Goal: Task Accomplishment & Management: Complete application form

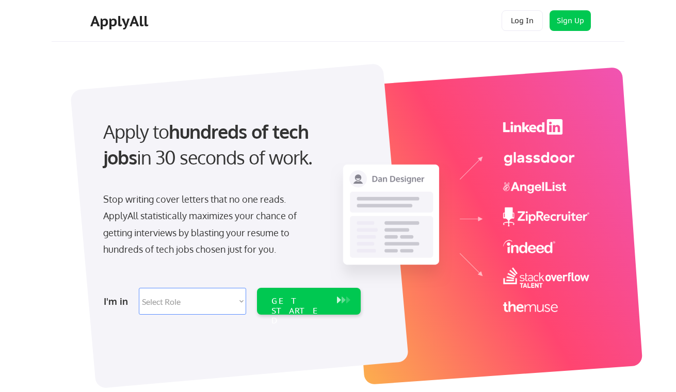
click at [210, 297] on select "Select Role Software Engineering Product Management Customer Success Sales UI/U…" at bounding box center [192, 301] width 107 height 27
select select ""engineering""
click at [139, 288] on select "Select Role Software Engineering Product Management Customer Success Sales UI/U…" at bounding box center [192, 301] width 107 height 27
select select ""engineering""
click at [225, 307] on select "Select Role Software Engineering Product Management Customer Success Sales UI/U…" at bounding box center [192, 301] width 107 height 27
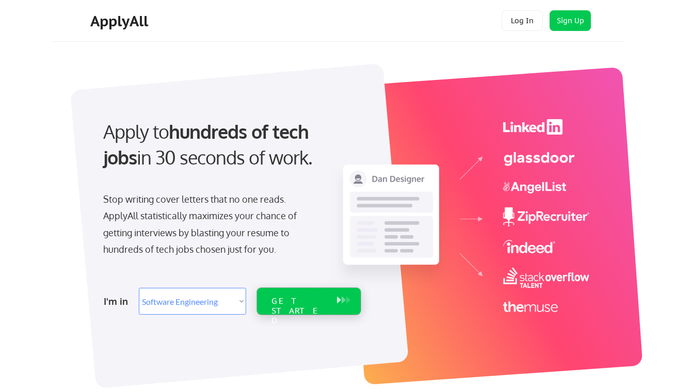
click at [315, 303] on div "GET STARTED" at bounding box center [298, 311] width 55 height 30
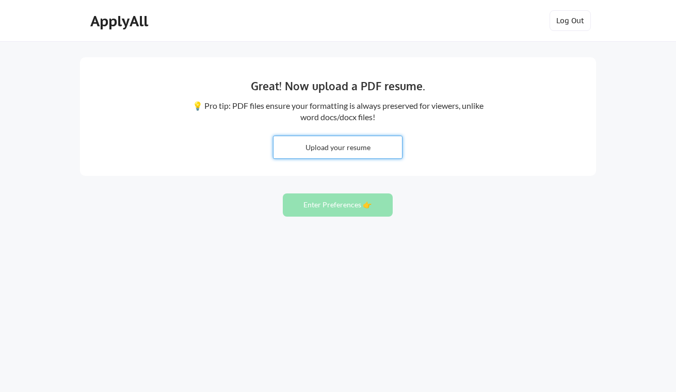
click at [357, 156] on input "file" at bounding box center [337, 147] width 128 height 22
type input "C:\fakepath\Ahmad_Tuffaha_Mulesoft_Developer.pdf"
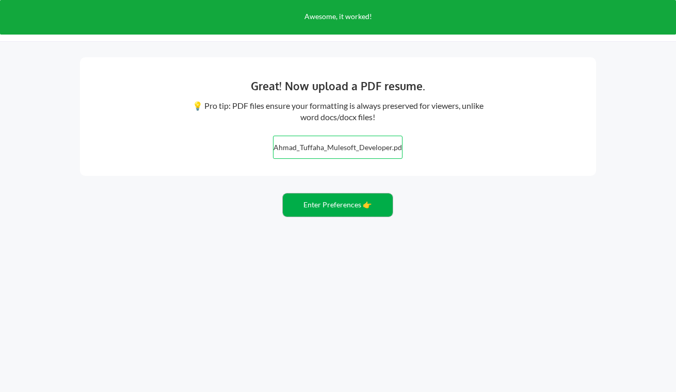
click at [364, 209] on button "Enter Preferences 👉" at bounding box center [338, 205] width 110 height 23
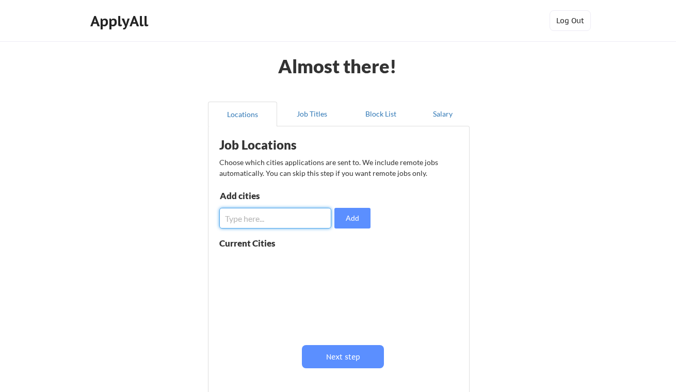
click at [301, 227] on input "input" at bounding box center [275, 218] width 112 height 21
type input "u"
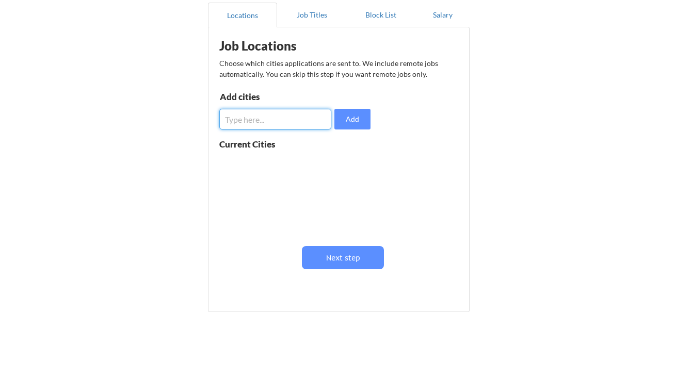
scroll to position [114, 0]
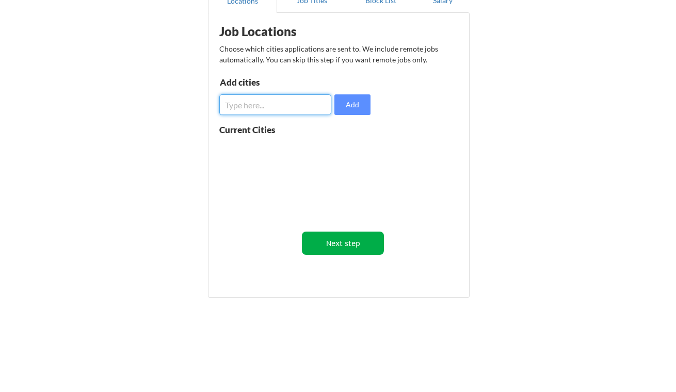
click at [331, 235] on button "Next step" at bounding box center [343, 243] width 82 height 23
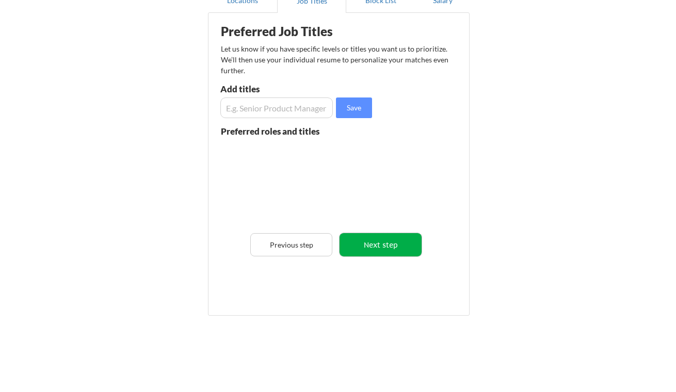
click at [367, 244] on button "Next step" at bounding box center [381, 244] width 82 height 23
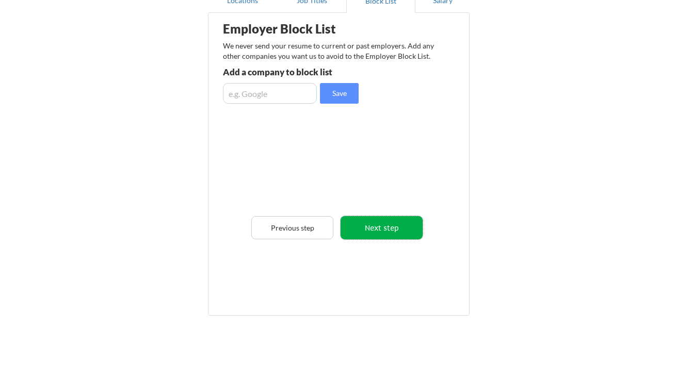
click at [373, 226] on button "Next step" at bounding box center [382, 227] width 82 height 23
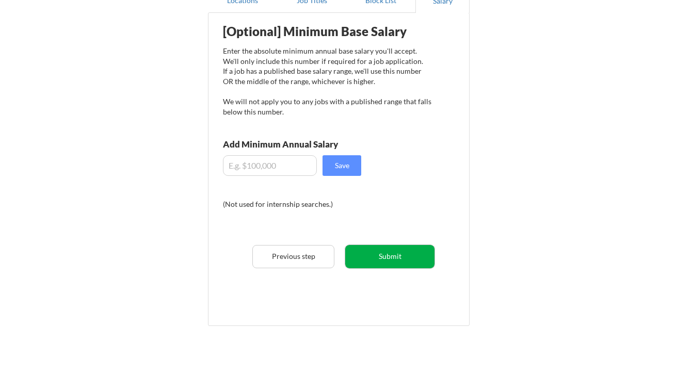
click at [374, 262] on button "Submit" at bounding box center [389, 256] width 89 height 23
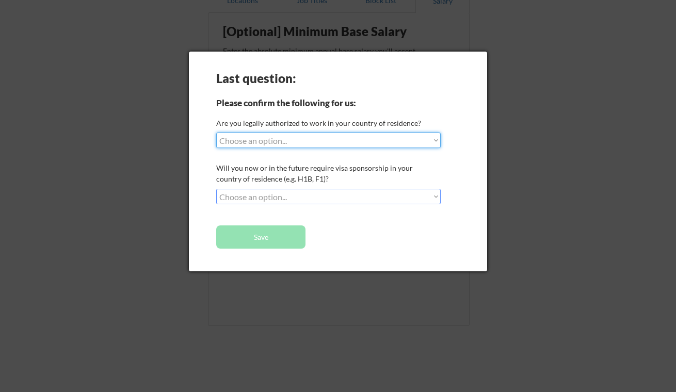
click at [375, 150] on div "Last question: Please confirm the following for us: Are you legally authorized …" at bounding box center [338, 162] width 298 height 220
click at [377, 147] on select "Choose an option... Yes, I am a US Citizen Yes, I am a Canadian Citizen Yes, I …" at bounding box center [328, 140] width 224 height 15
select select ""yes__i_am_a_us_citizen""
click at [216, 133] on select "Choose an option... Yes, I am a US Citizen Yes, I am a Canadian Citizen Yes, I …" at bounding box center [328, 140] width 224 height 15
click at [364, 200] on select "Choose an option... No, I will not need sponsorship Yes, I will need sponsorship" at bounding box center [328, 196] width 224 height 15
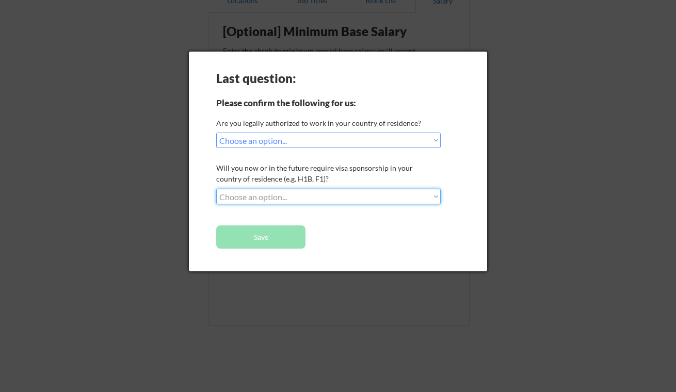
select select ""no__i_will_not_need_sponsorship""
click at [216, 189] on select "Choose an option... No, I will not need sponsorship Yes, I will need sponsorship" at bounding box center [328, 196] width 224 height 15
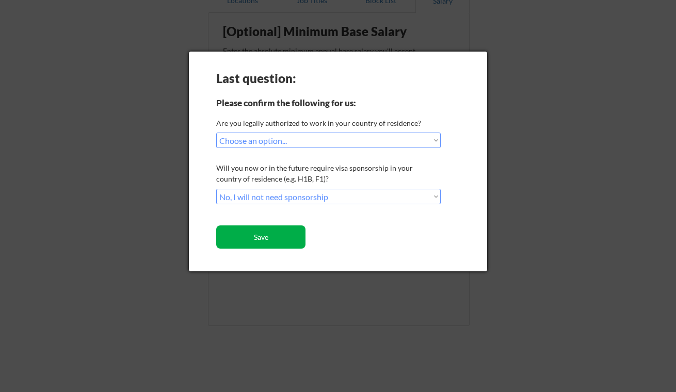
click at [288, 243] on button "Save" at bounding box center [260, 236] width 89 height 23
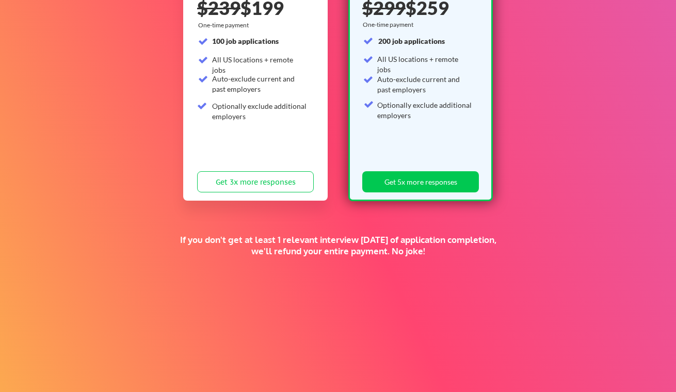
scroll to position [213, 0]
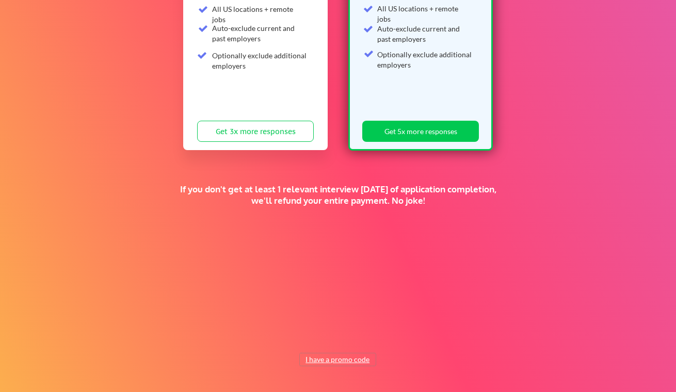
click at [350, 358] on button "I have a promo code" at bounding box center [338, 359] width 76 height 12
click at [326, 332] on input "input" at bounding box center [310, 335] width 95 height 21
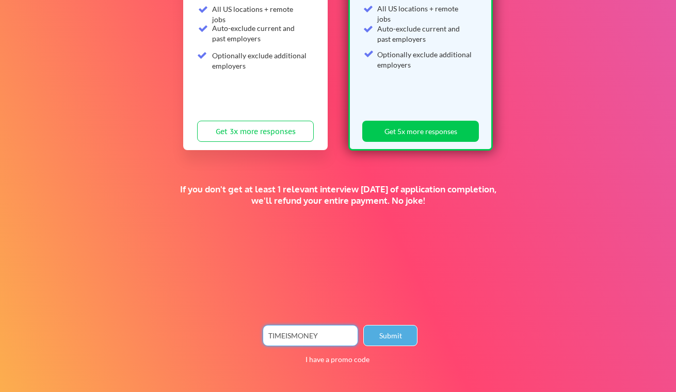
type input "TIMEISMONEY"
click at [380, 332] on button "Submit" at bounding box center [390, 335] width 54 height 21
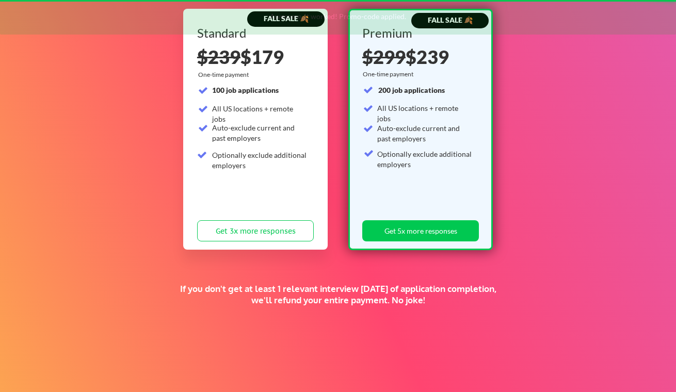
scroll to position [72, 0]
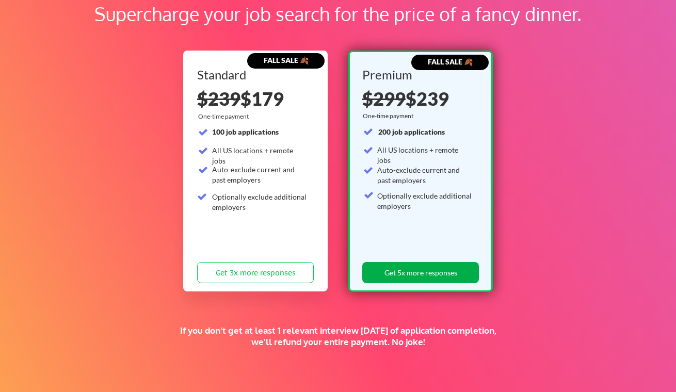
click at [415, 275] on button "Get 5x more responses" at bounding box center [420, 272] width 117 height 21
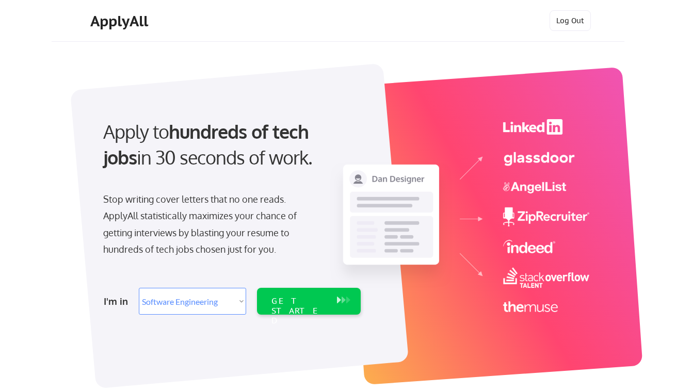
select select ""engineering""
